Goal: Ask a question

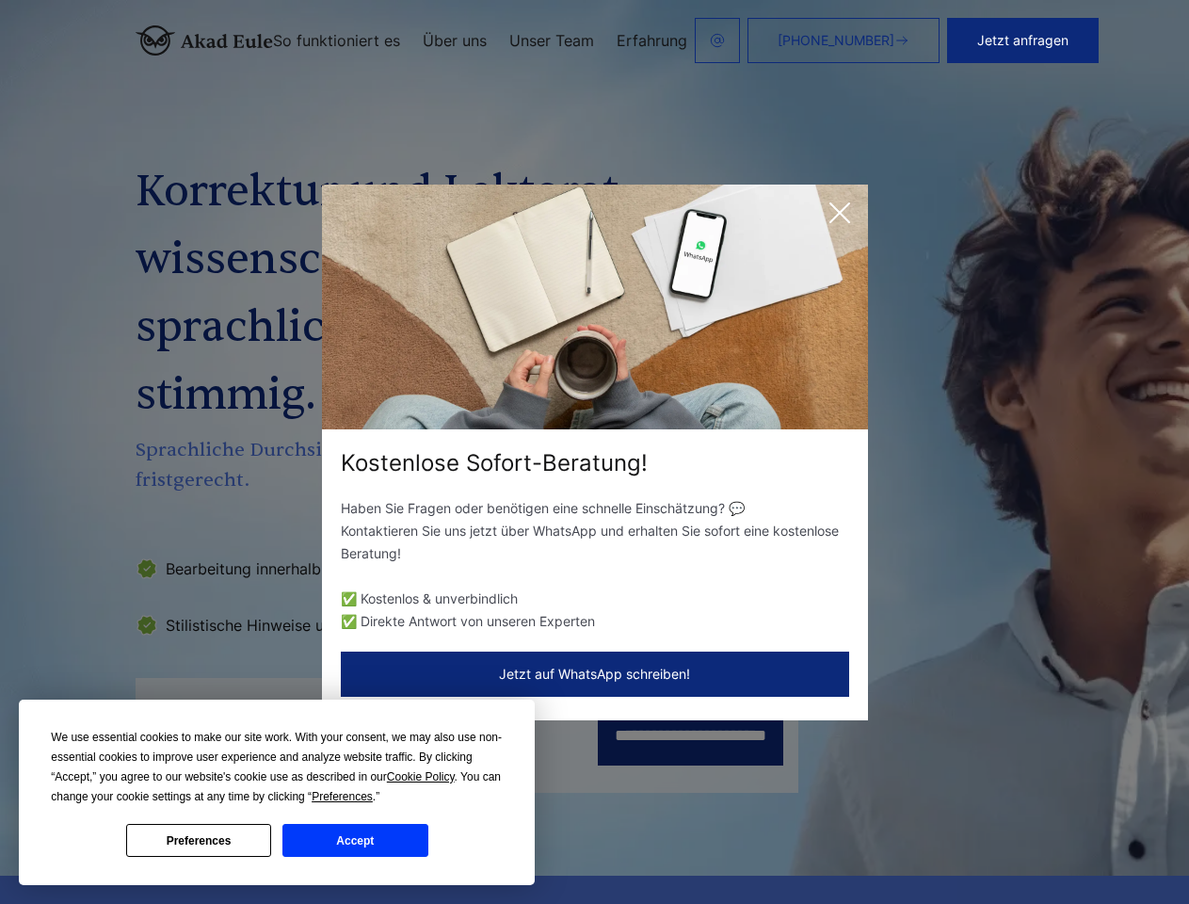
click at [594, 452] on div "Kostenlose Sofort-Beratung!" at bounding box center [595, 463] width 546 height 30
click at [424, 777] on span "Cookie Policy" at bounding box center [421, 776] width 68 height 13
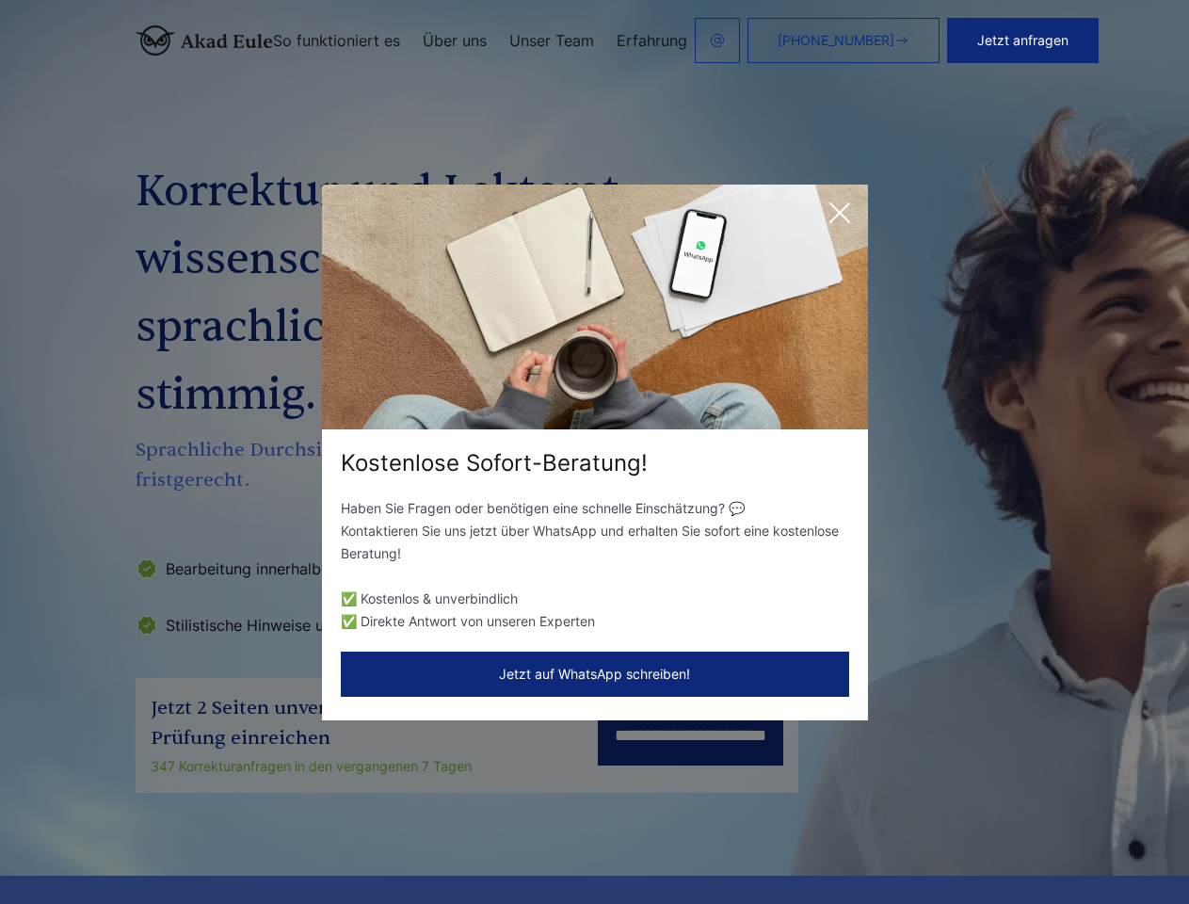
click at [363, 796] on div "Kostenlose Sofort-Beratung! Haben Sie Fragen oder benötigen eine schnelle Einsc…" at bounding box center [594, 452] width 1189 height 904
click at [199, 840] on div "Kostenlose Sofort-Beratung! Haben Sie Fragen oder benötigen eine schnelle Einsc…" at bounding box center [594, 452] width 1189 height 904
click at [355, 840] on div "Kostenlose Sofort-Beratung! Haben Sie Fragen oder benötigen eine schnelle Einsc…" at bounding box center [594, 452] width 1189 height 904
click at [1090, 40] on button "Jetzt anfragen" at bounding box center [1023, 40] width 152 height 45
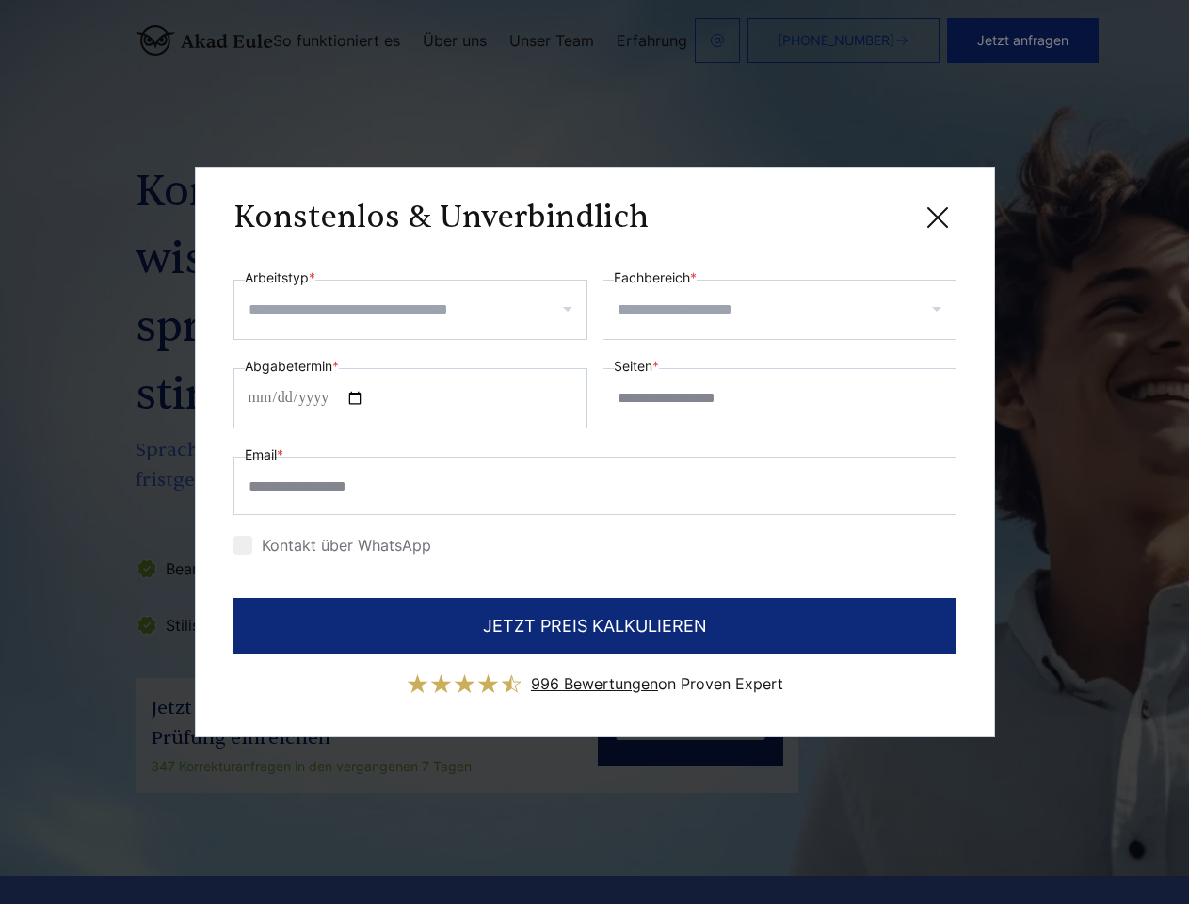
click at [840, 213] on div "Konstenlos & Unverbindlich" at bounding box center [594, 217] width 723 height 24
click at [595, 674] on span "996 Bewertungen" at bounding box center [594, 683] width 127 height 19
